Goal: Information Seeking & Learning: Learn about a topic

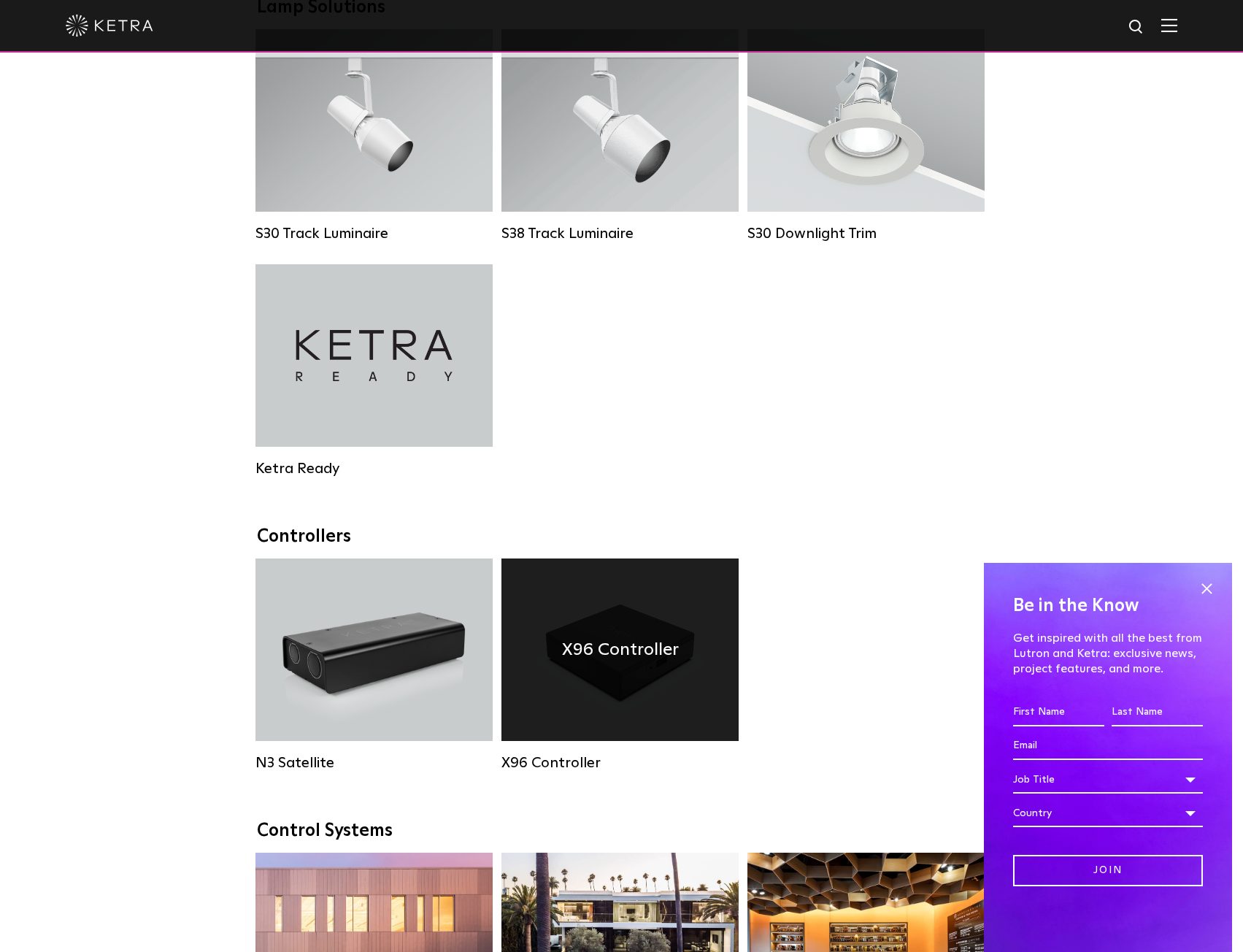
scroll to position [1387, 0]
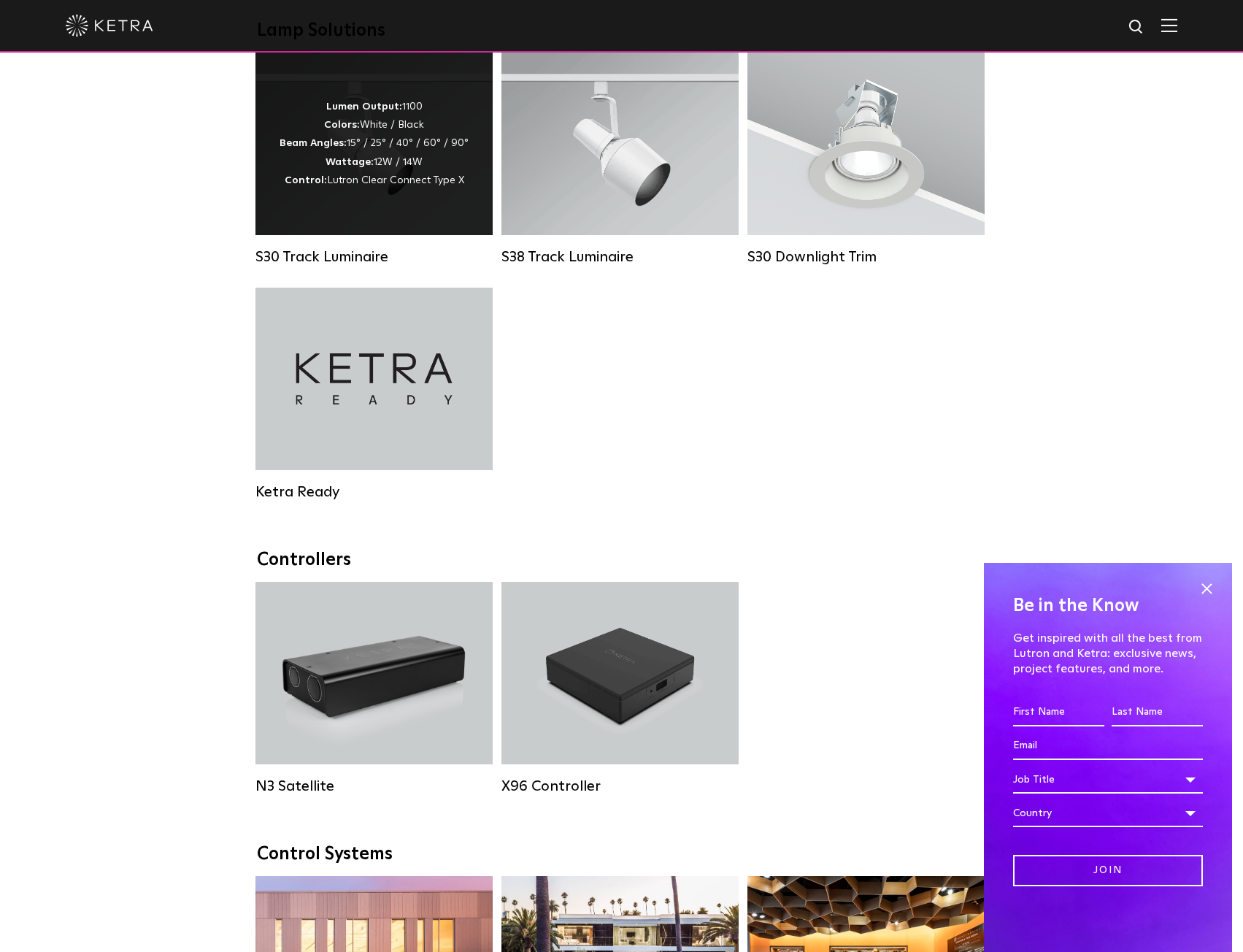
click at [406, 175] on div "Lumen Output: 1100 Colors: White / Black Beam Angles: 15° / 25° / 40° / 60° / 9…" at bounding box center [375, 144] width 189 height 92
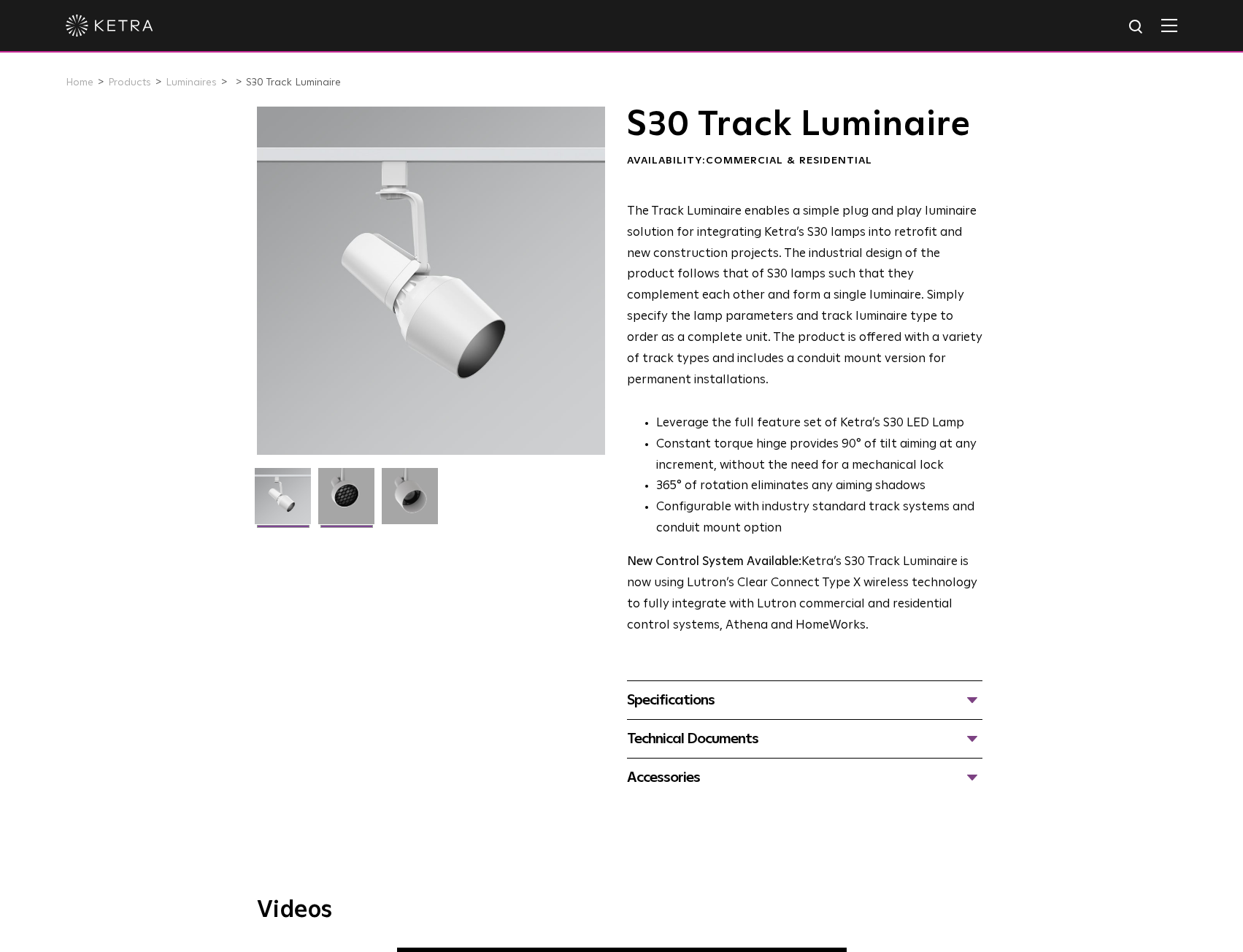
click at [342, 503] on img at bounding box center [346, 501] width 56 height 67
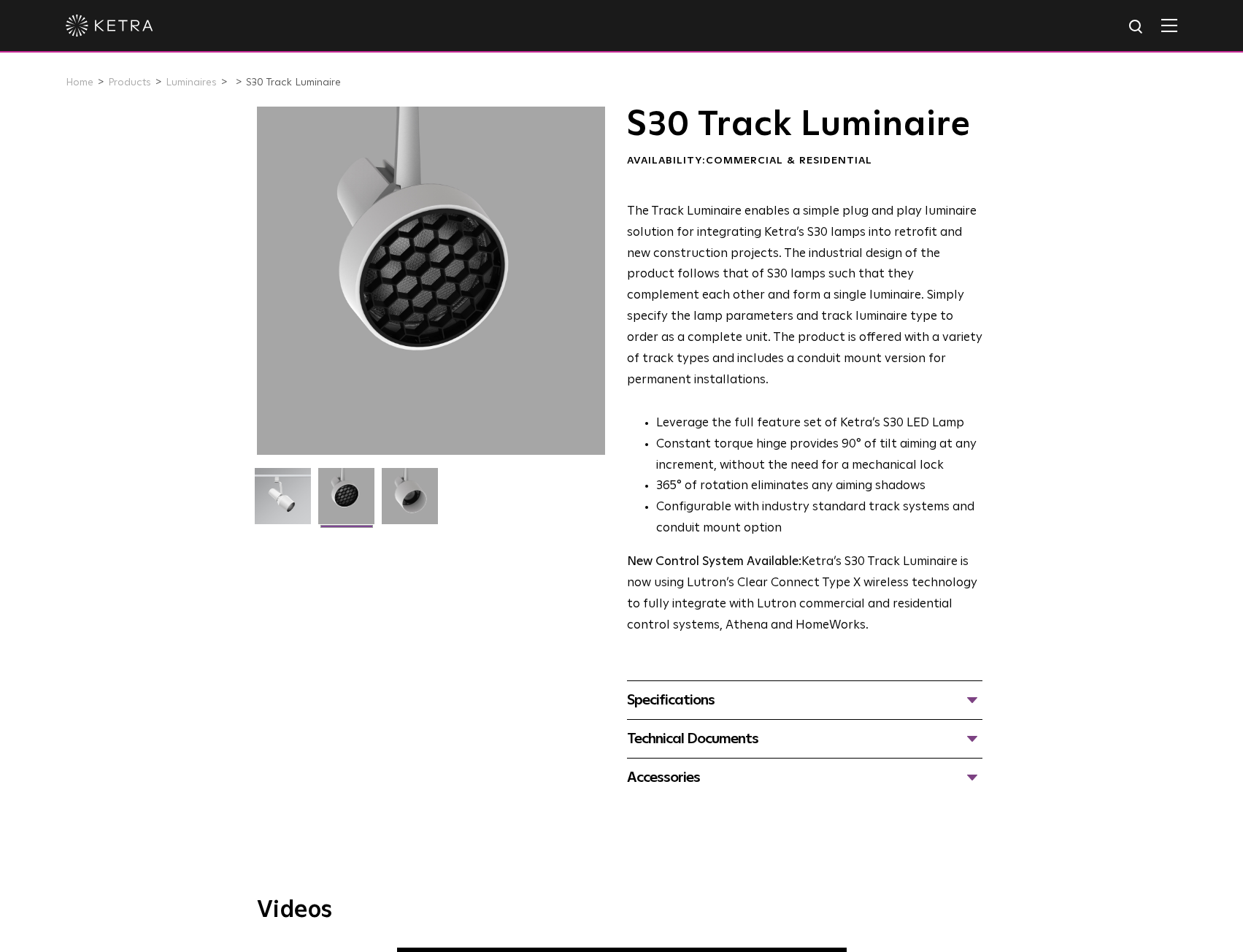
click at [992, 685] on div "S30 Track Luminaire Availability: Commercial & Residential The Track Luminaire …" at bounding box center [622, 451] width 759 height 690
click at [1146, 331] on div "S30 Track Luminaire Availability: Commercial & Residential The Track Luminaire …" at bounding box center [621, 451] width 1243 height 690
click at [976, 766] on div "Accessories" at bounding box center [805, 777] width 355 height 23
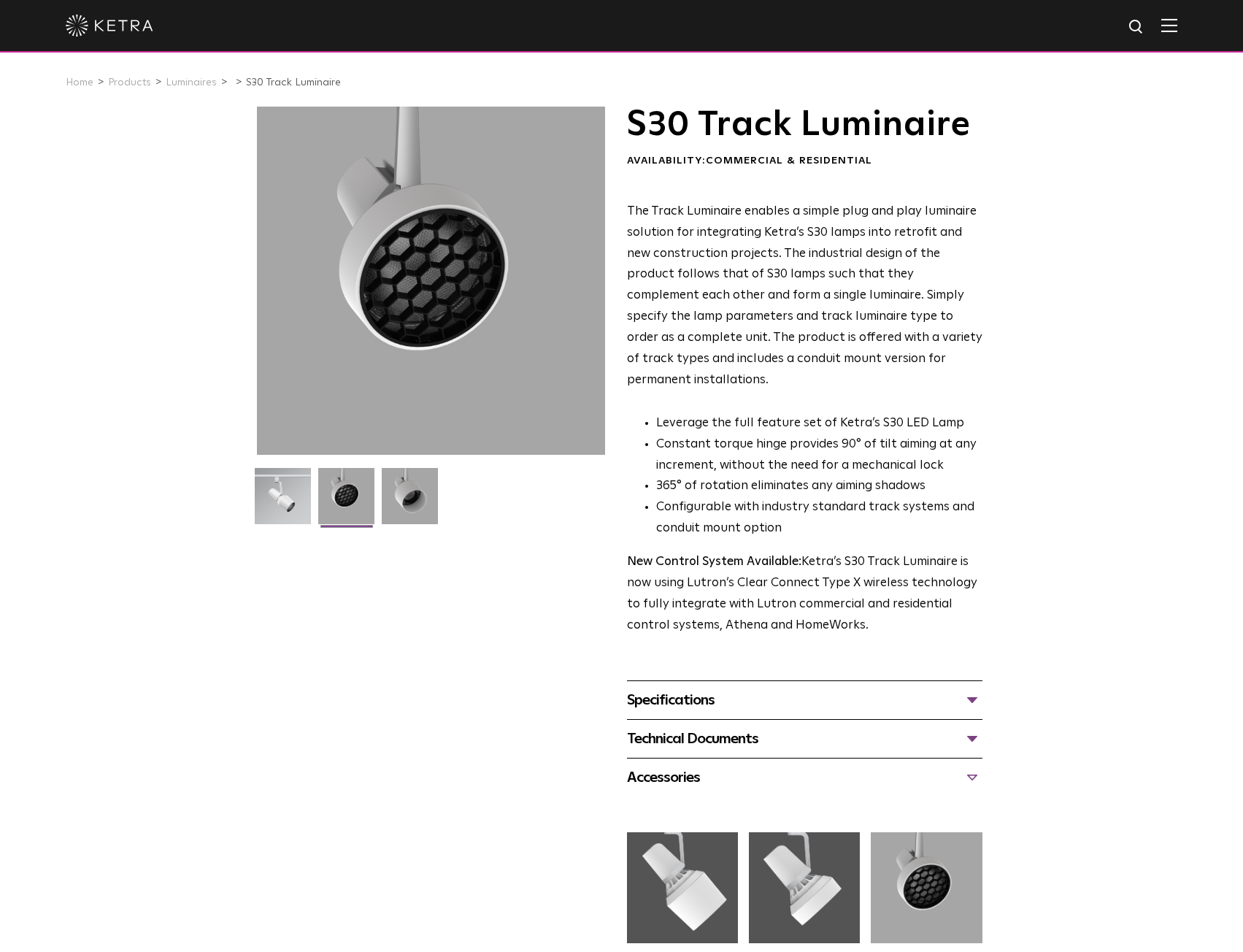
click at [969, 727] on div "Technical Documents" at bounding box center [805, 738] width 355 height 23
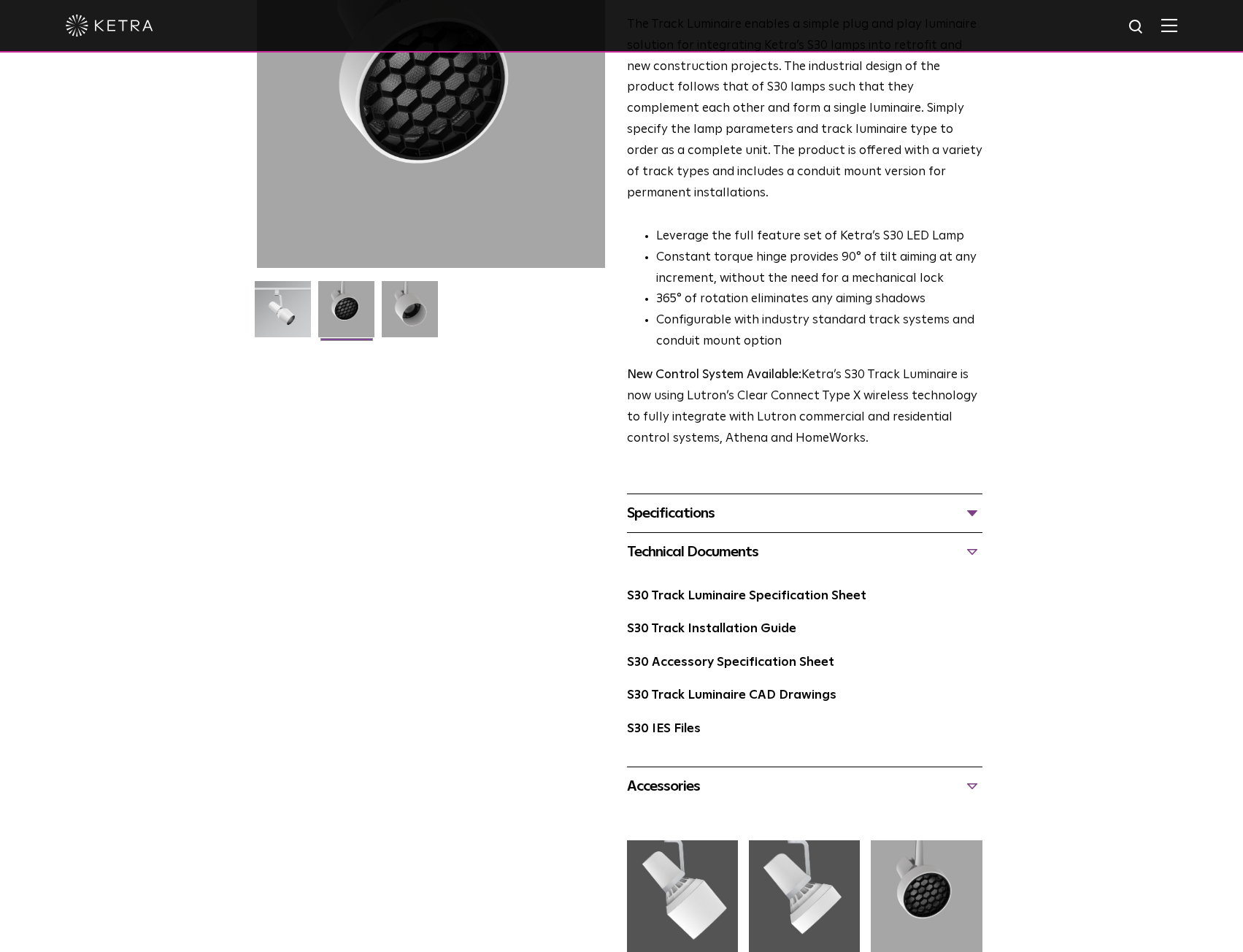
scroll to position [219, 0]
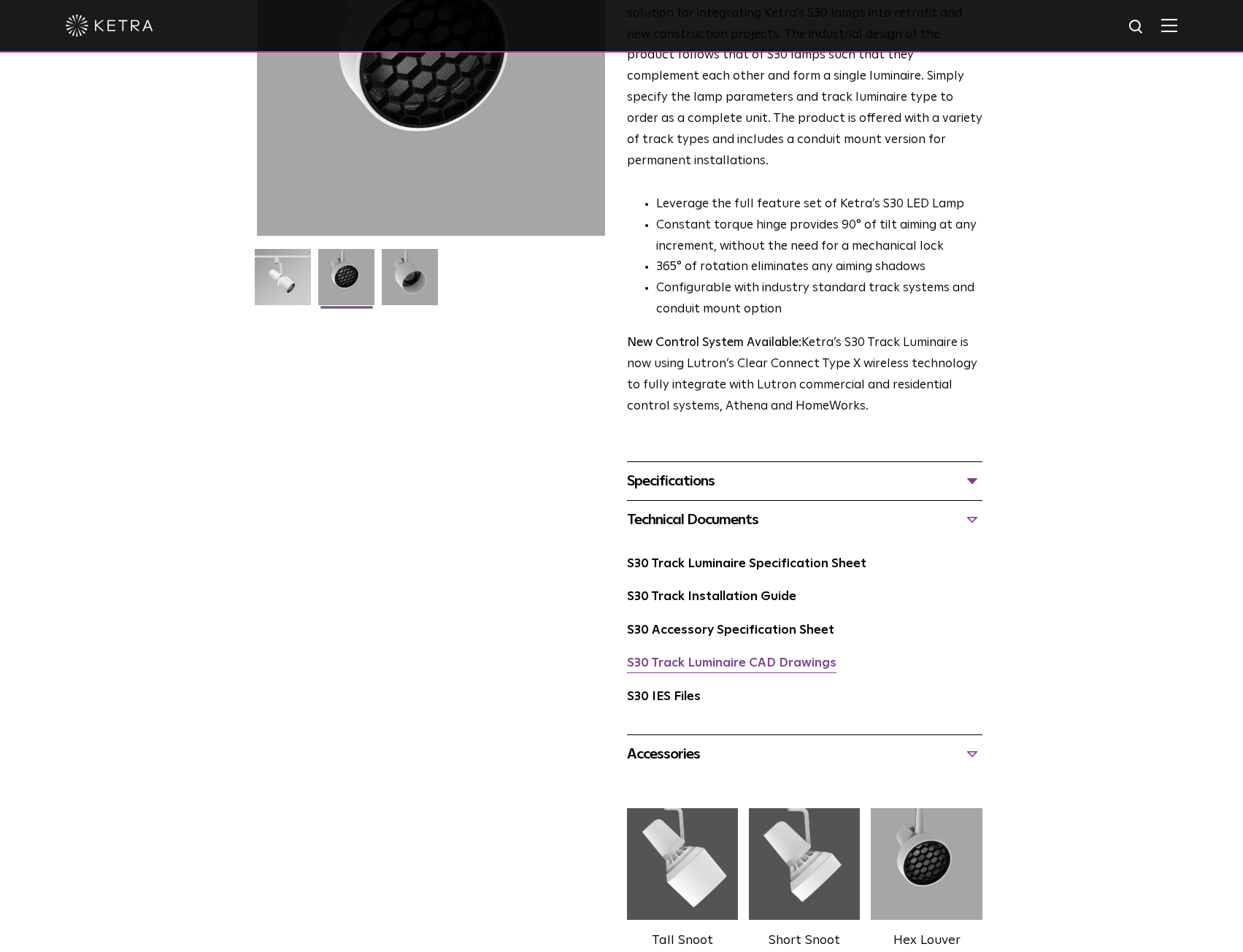
click at [740, 657] on link "S30 Track Luminaire CAD Drawings" at bounding box center [732, 663] width 209 height 13
click at [742, 558] on link "S30 Track Luminaire Specification Sheet" at bounding box center [747, 564] width 239 height 13
click at [794, 558] on link "S30 Track Luminaire Specification Sheet" at bounding box center [747, 564] width 239 height 13
click at [441, 145] on div at bounding box center [431, 62] width 348 height 348
drag, startPoint x: 441, startPoint y: 145, endPoint x: 814, endPoint y: 169, distance: 373.8
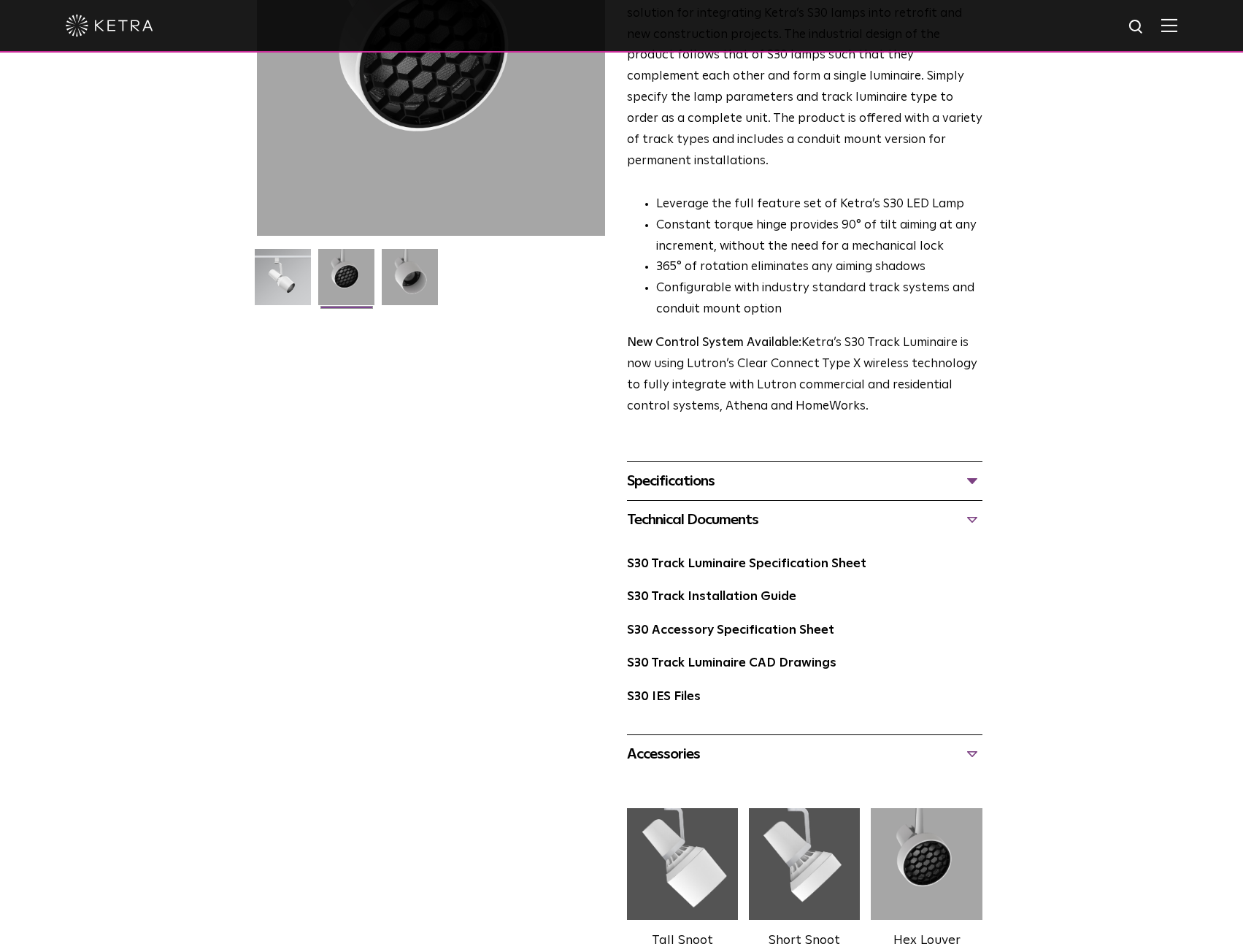
click at [814, 169] on div "The Track Luminaire enables a simple plug and play luminaire solution for integ…" at bounding box center [805, 200] width 355 height 435
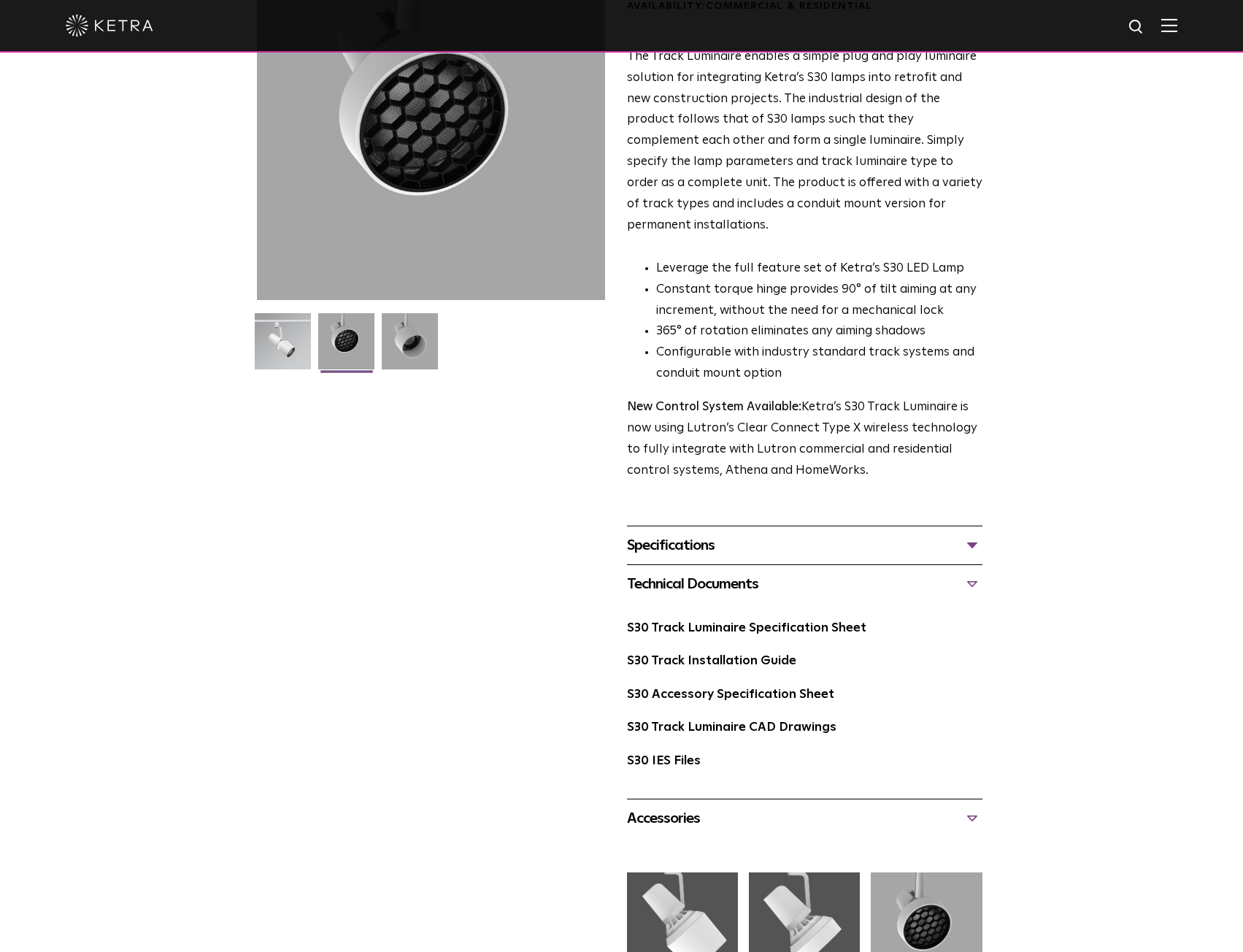
scroll to position [0, 0]
